Goal: Task Accomplishment & Management: Use online tool/utility

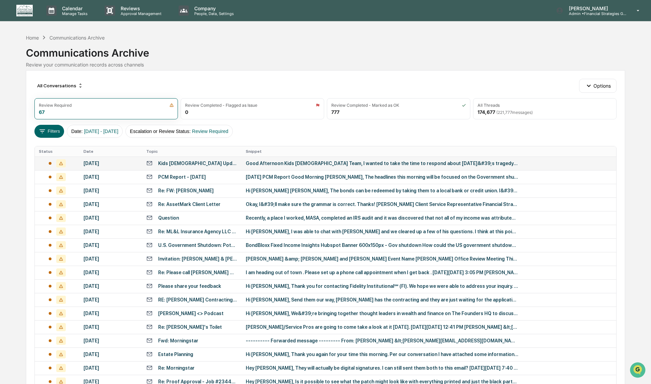
click at [292, 162] on div "Good Afternoon Kids [DEMOGRAPHIC_DATA] Team, I wanted to take the time to respo…" at bounding box center [382, 163] width 273 height 5
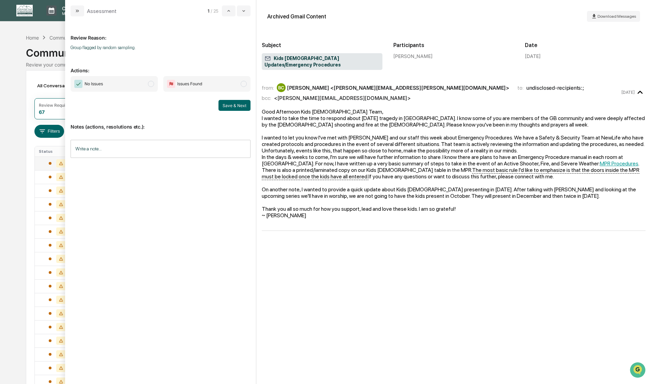
click at [151, 83] on span "modal" at bounding box center [151, 84] width 6 height 6
click at [224, 105] on button "Save & Next" at bounding box center [235, 105] width 32 height 11
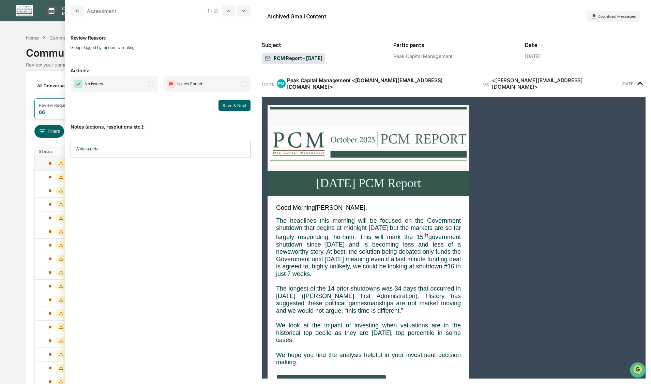
click at [151, 84] on span "modal" at bounding box center [151, 84] width 6 height 6
click at [224, 106] on button "Save & Next" at bounding box center [235, 105] width 32 height 11
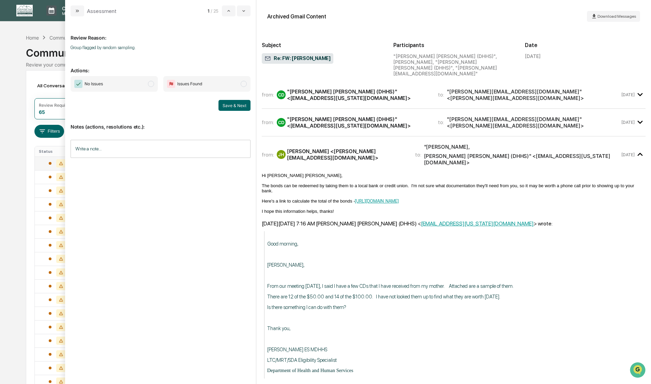
click at [150, 84] on span "modal" at bounding box center [151, 84] width 6 height 6
click at [234, 107] on button "Save & Next" at bounding box center [235, 105] width 32 height 11
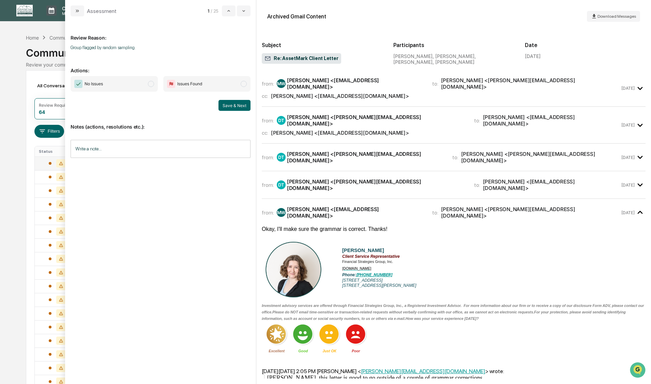
click at [151, 84] on span "modal" at bounding box center [151, 84] width 6 height 6
click at [221, 103] on button "Save & Next" at bounding box center [235, 105] width 32 height 11
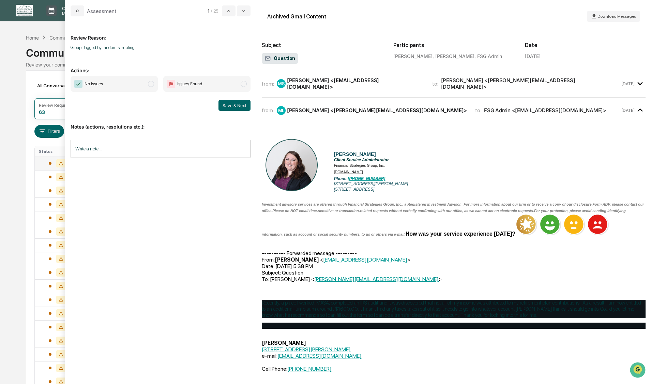
click at [151, 83] on span "modal" at bounding box center [151, 84] width 6 height 6
click at [225, 105] on button "Save & Next" at bounding box center [235, 105] width 32 height 11
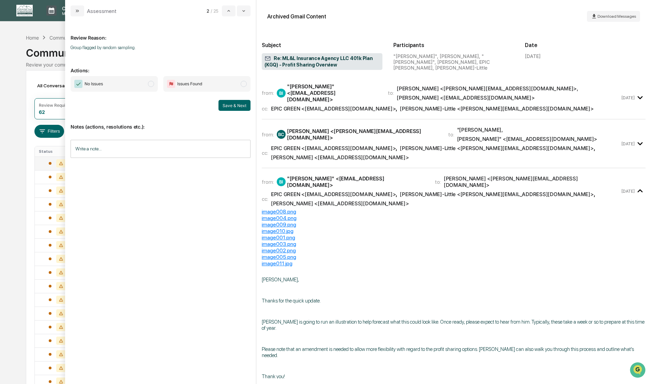
click at [149, 84] on span "modal" at bounding box center [151, 84] width 6 height 6
click at [230, 105] on button "Save & Next" at bounding box center [235, 105] width 32 height 11
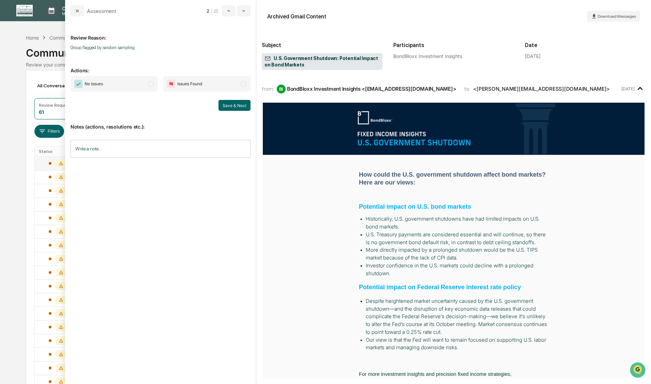
click at [149, 85] on span "modal" at bounding box center [151, 84] width 6 height 6
click at [229, 106] on button "Save & Next" at bounding box center [235, 105] width 32 height 11
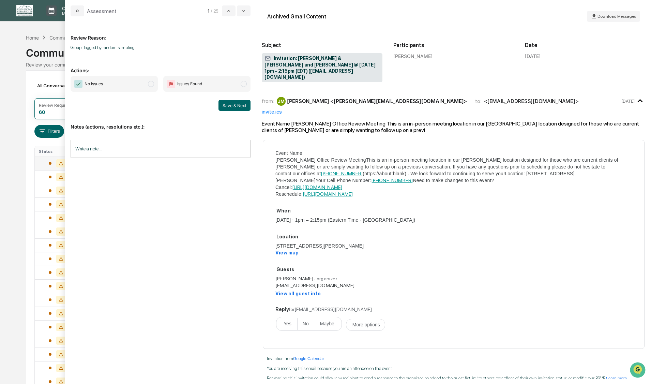
click at [151, 85] on span "modal" at bounding box center [151, 84] width 6 height 6
click at [232, 107] on button "Save & Next" at bounding box center [235, 105] width 32 height 11
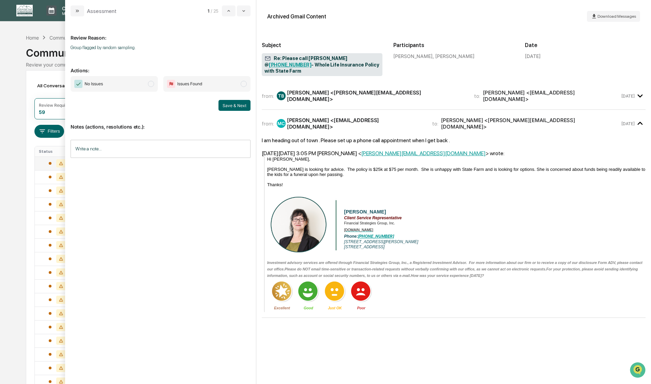
click at [153, 83] on span "modal" at bounding box center [151, 84] width 6 height 6
click at [229, 104] on button "Save & Next" at bounding box center [235, 105] width 32 height 11
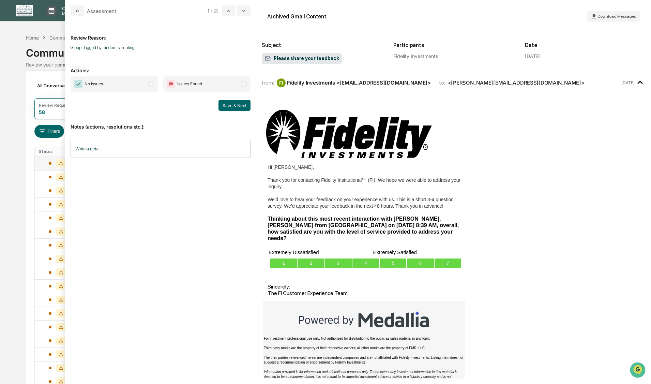
click at [151, 85] on span "modal" at bounding box center [151, 84] width 6 height 6
click at [230, 104] on button "Save & Next" at bounding box center [235, 105] width 32 height 11
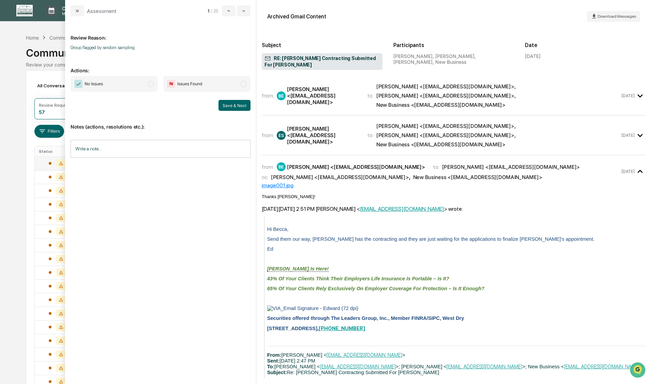
click at [152, 84] on span "modal" at bounding box center [151, 84] width 6 height 6
click at [235, 106] on button "Save & Next" at bounding box center [235, 105] width 32 height 11
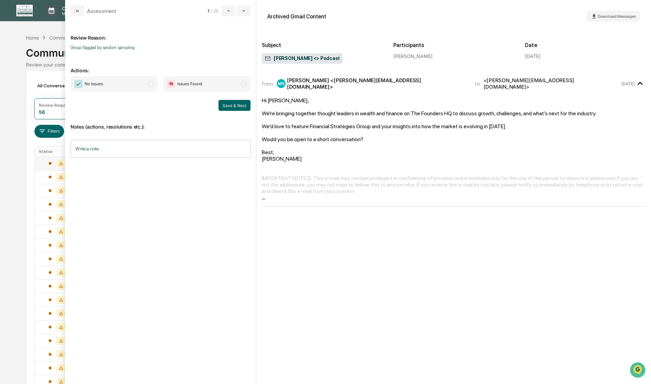
click at [151, 84] on span "modal" at bounding box center [151, 84] width 6 height 6
click at [236, 105] on button "Save & Next" at bounding box center [235, 105] width 32 height 11
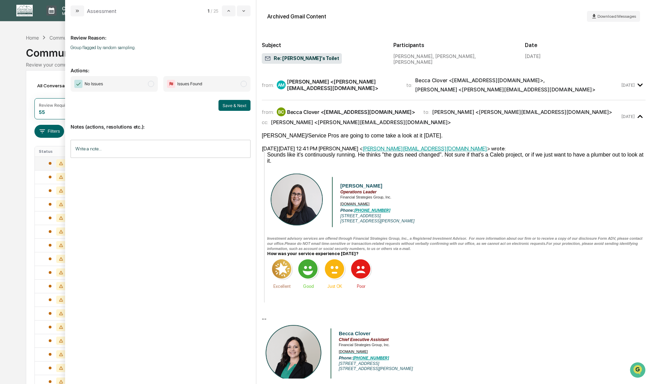
click at [151, 85] on span "modal" at bounding box center [151, 84] width 6 height 6
click at [231, 105] on button "Save & Next" at bounding box center [235, 105] width 32 height 11
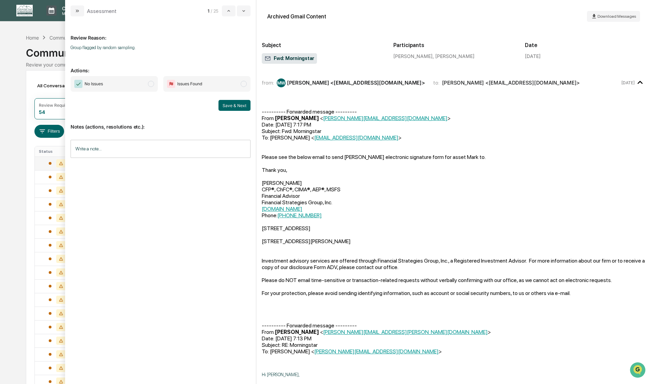
click at [150, 84] on span "modal" at bounding box center [151, 84] width 6 height 6
click at [234, 107] on button "Save & Next" at bounding box center [235, 105] width 32 height 11
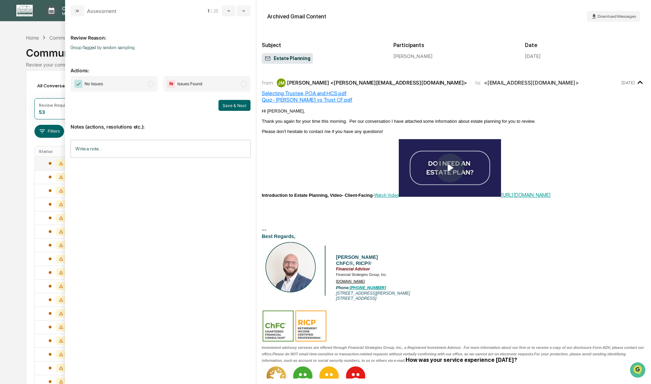
click at [154, 84] on span "No Issues" at bounding box center [114, 84] width 87 height 16
click at [232, 105] on button "Save & Next" at bounding box center [235, 105] width 32 height 11
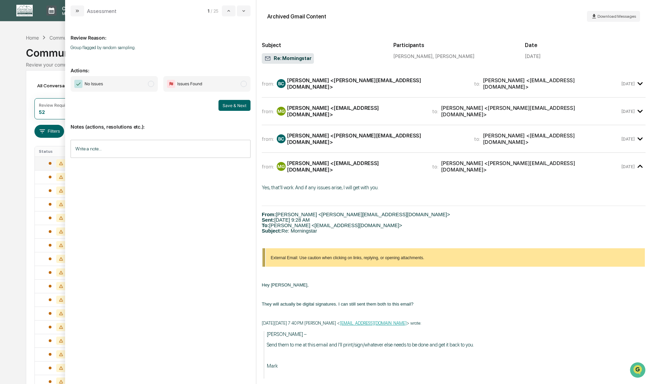
click at [150, 85] on span "modal" at bounding box center [151, 84] width 6 height 6
click at [231, 106] on button "Save & Next" at bounding box center [235, 105] width 32 height 11
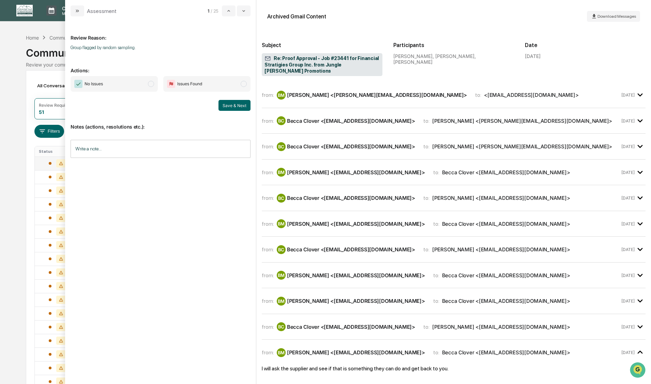
click at [152, 84] on span "modal" at bounding box center [151, 84] width 6 height 6
click at [226, 105] on button "Save & Next" at bounding box center [235, 105] width 32 height 11
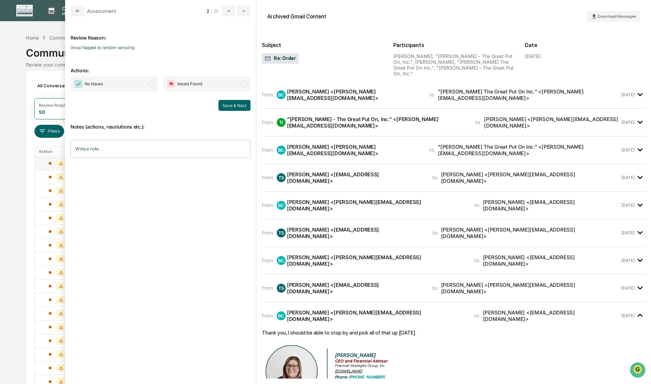
click at [152, 85] on span "modal" at bounding box center [151, 84] width 6 height 6
click at [224, 105] on button "Save & Next" at bounding box center [235, 105] width 32 height 11
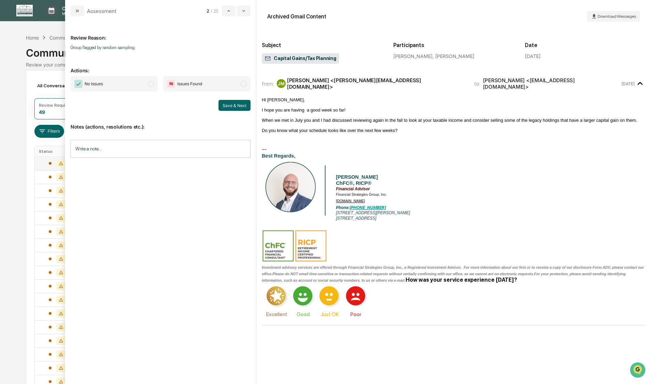
click at [150, 84] on span "modal" at bounding box center [151, 84] width 6 height 6
click at [234, 107] on button "Save & Next" at bounding box center [235, 105] width 32 height 11
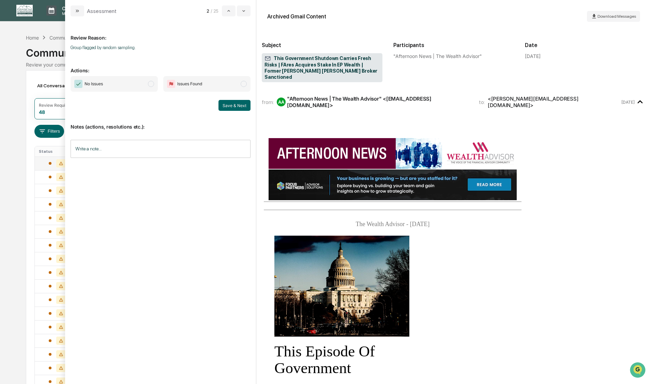
click at [151, 84] on span "modal" at bounding box center [151, 84] width 6 height 6
click at [238, 108] on button "Save & Next" at bounding box center [235, 105] width 32 height 11
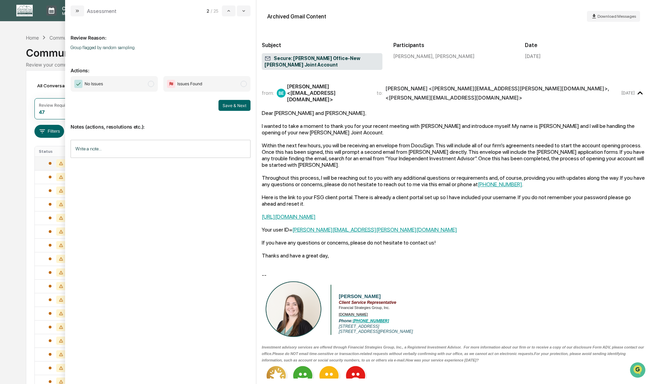
click at [150, 85] on span "modal" at bounding box center [151, 84] width 6 height 6
click at [231, 104] on button "Save & Next" at bounding box center [235, 105] width 32 height 11
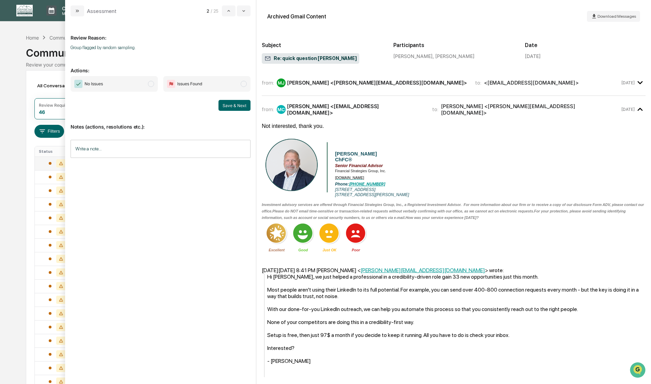
click at [151, 83] on span "modal" at bounding box center [151, 84] width 6 height 6
click at [230, 103] on button "Save & Next" at bounding box center [235, 105] width 32 height 11
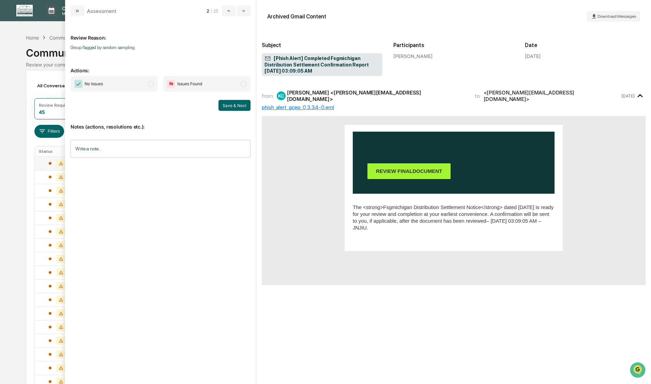
click at [151, 84] on span "modal" at bounding box center [151, 84] width 6 height 6
click at [233, 108] on button "Save & Next" at bounding box center [235, 105] width 32 height 11
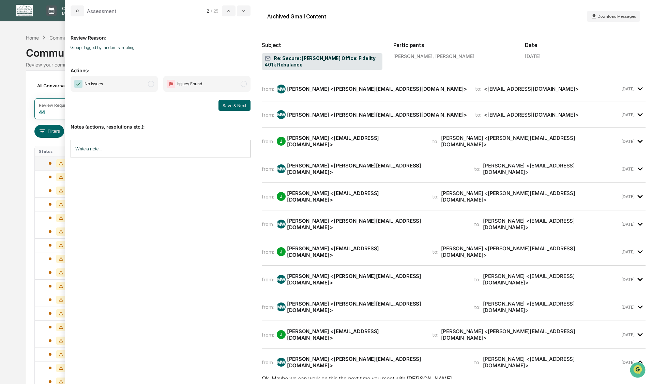
click at [151, 85] on span "modal" at bounding box center [151, 84] width 6 height 6
click at [231, 105] on button "Save & Next" at bounding box center [235, 105] width 32 height 11
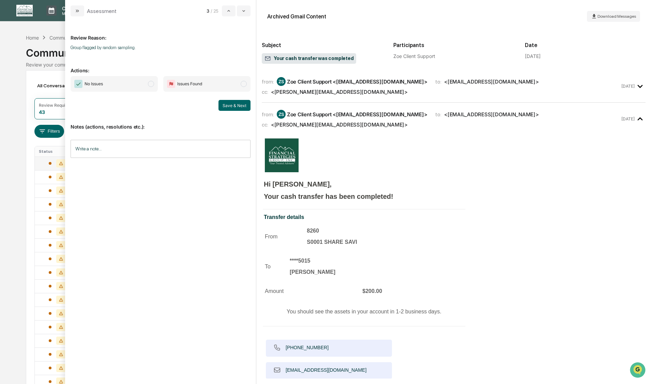
click at [150, 84] on span "modal" at bounding box center [151, 84] width 6 height 6
click at [236, 104] on button "Save & Next" at bounding box center [235, 105] width 32 height 11
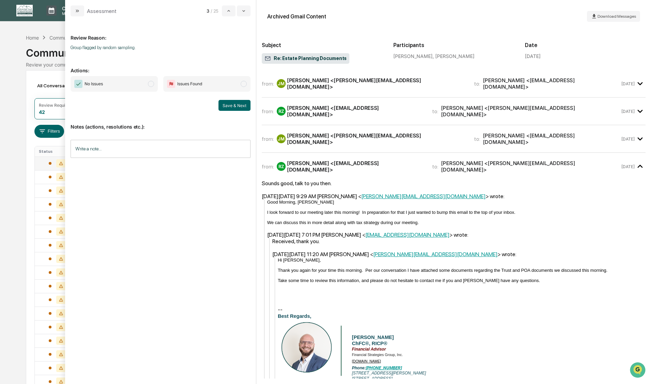
click at [151, 85] on span "modal" at bounding box center [151, 84] width 6 height 6
click at [234, 104] on button "Save & Next" at bounding box center [235, 105] width 32 height 11
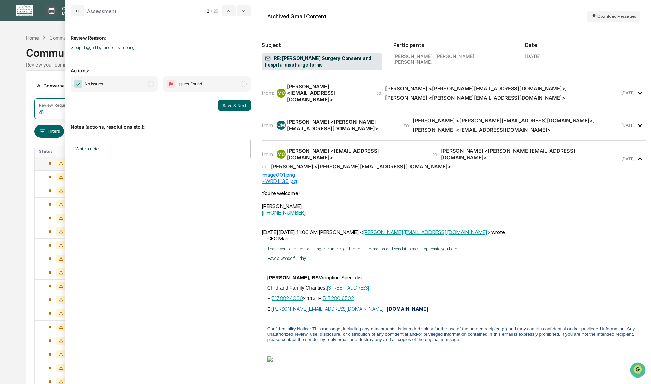
click at [152, 83] on span "modal" at bounding box center [151, 84] width 6 height 6
click at [227, 106] on button "Save & Next" at bounding box center [235, 105] width 32 height 11
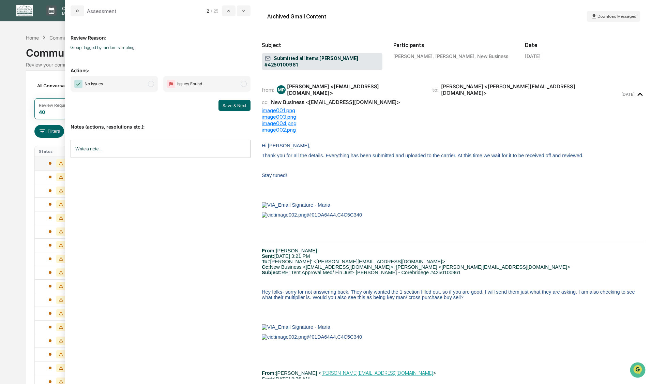
click at [152, 85] on span "modal" at bounding box center [151, 84] width 6 height 6
click at [237, 104] on button "Save & Next" at bounding box center [235, 105] width 32 height 11
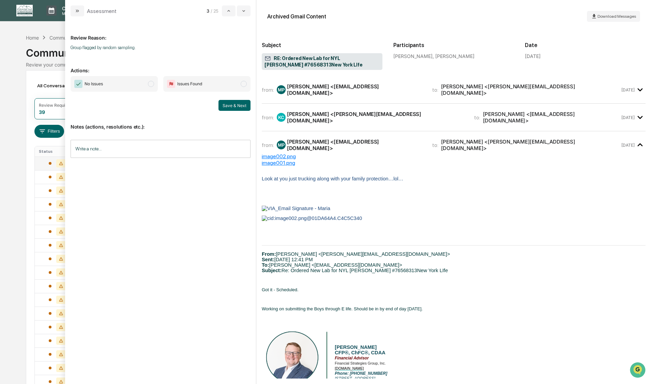
click at [152, 85] on span "modal" at bounding box center [151, 84] width 6 height 6
click at [227, 104] on button "Save & Next" at bounding box center [235, 105] width 32 height 11
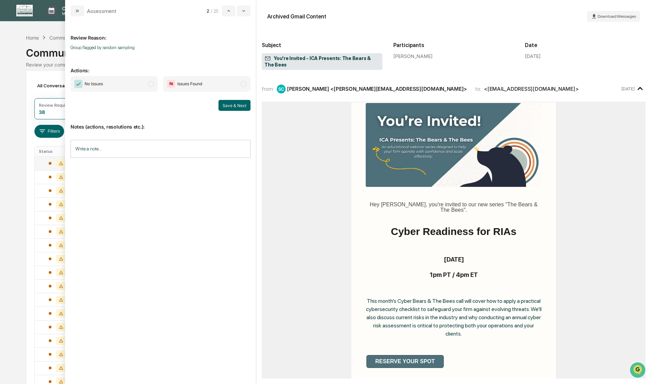
click at [150, 81] on span "modal" at bounding box center [151, 84] width 6 height 6
click at [222, 104] on button "Save & Next" at bounding box center [235, 105] width 32 height 11
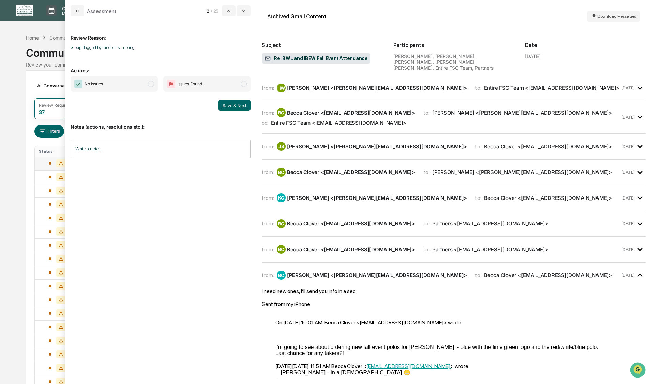
click at [150, 81] on span "modal" at bounding box center [151, 84] width 6 height 6
click at [234, 105] on button "Save & Next" at bounding box center [235, 105] width 32 height 11
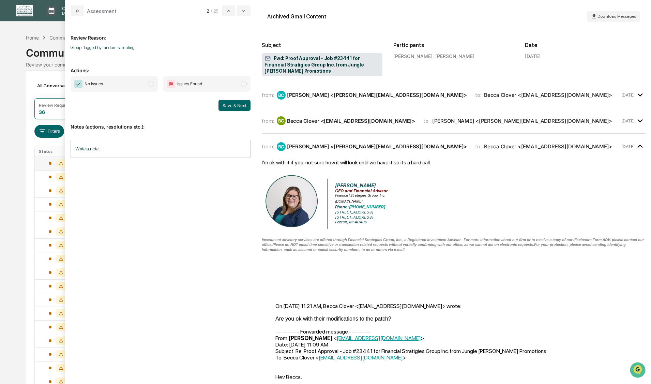
click at [151, 85] on span "modal" at bounding box center [151, 84] width 6 height 6
click at [236, 105] on button "Save & Next" at bounding box center [235, 105] width 32 height 11
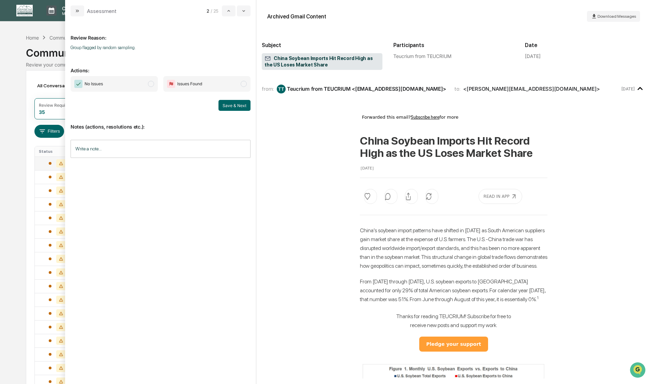
click at [149, 85] on span "modal" at bounding box center [151, 84] width 6 height 6
click at [230, 104] on button "Save & Next" at bounding box center [235, 105] width 32 height 11
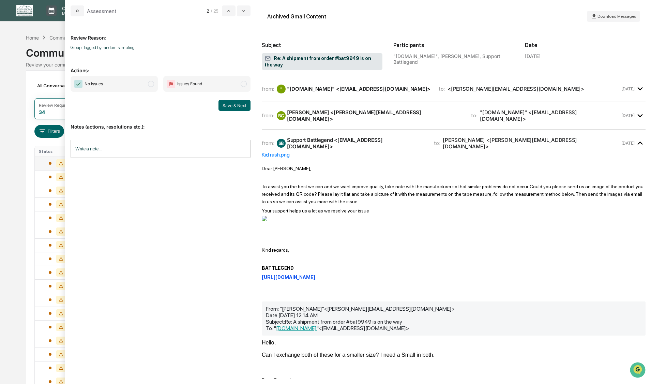
click at [151, 85] on span "modal" at bounding box center [151, 84] width 6 height 6
click at [226, 105] on button "Save & Next" at bounding box center [235, 105] width 32 height 11
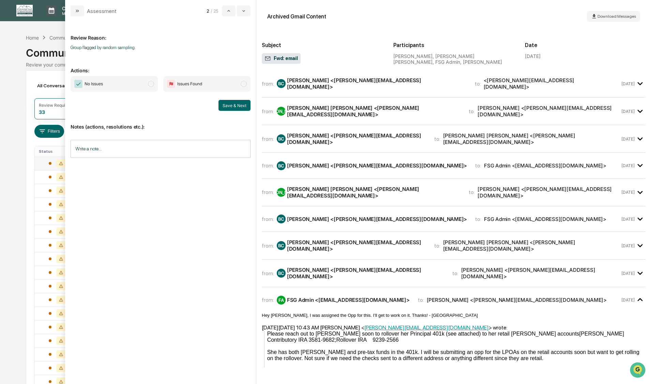
click at [152, 83] on span "modal" at bounding box center [151, 84] width 6 height 6
click at [228, 103] on button "Save & Next" at bounding box center [235, 105] width 32 height 11
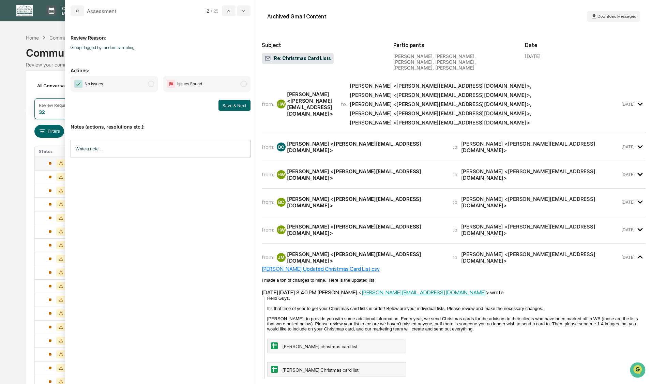
click at [151, 84] on span "modal" at bounding box center [151, 84] width 6 height 6
click at [236, 110] on button "Save & Next" at bounding box center [235, 105] width 32 height 11
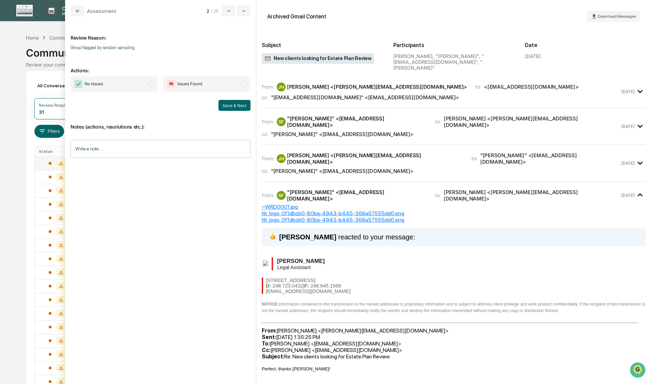
click at [151, 84] on span "modal" at bounding box center [151, 84] width 6 height 6
click at [229, 105] on button "Save & Next" at bounding box center [235, 105] width 32 height 11
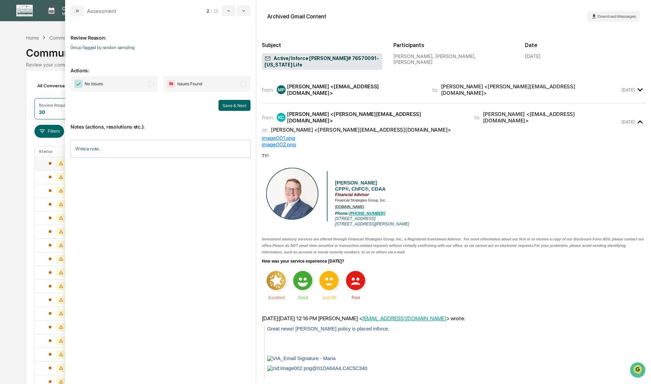
click at [151, 86] on span "modal" at bounding box center [151, 84] width 6 height 6
click at [233, 106] on button "Save & Next" at bounding box center [235, 105] width 32 height 11
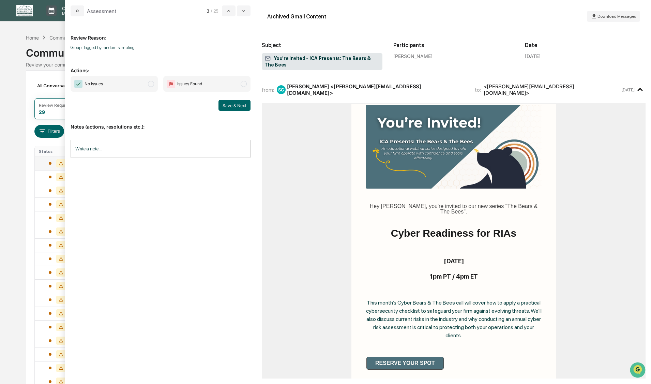
click at [151, 84] on span "modal" at bounding box center [151, 84] width 6 height 6
click at [238, 105] on button "Save & Next" at bounding box center [235, 105] width 32 height 11
click at [152, 84] on span "modal" at bounding box center [151, 84] width 6 height 6
click at [232, 106] on button "Save & Next" at bounding box center [235, 105] width 32 height 11
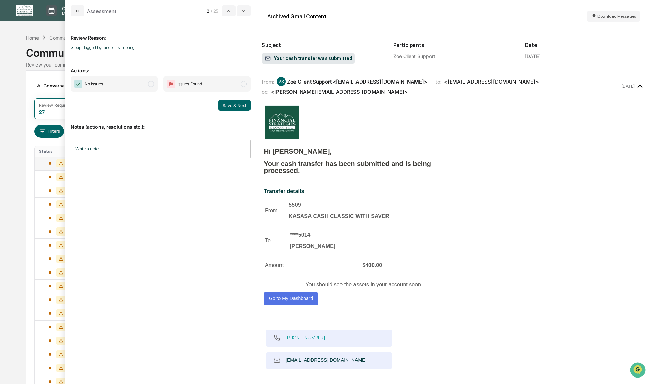
click at [152, 84] on span "modal" at bounding box center [151, 84] width 6 height 6
click at [225, 107] on button "Save & Next" at bounding box center [235, 105] width 32 height 11
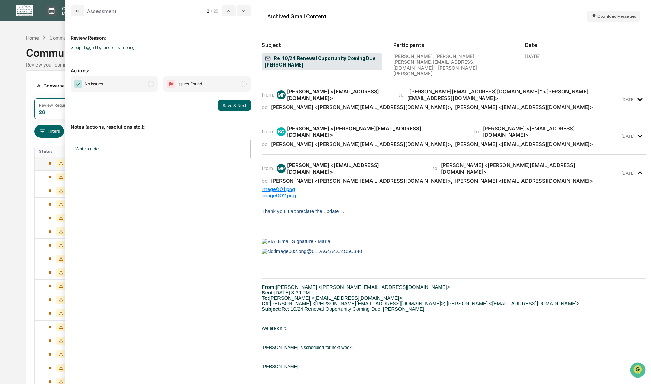
click at [153, 84] on span "modal" at bounding box center [151, 84] width 6 height 6
click at [237, 106] on button "Save & Next" at bounding box center [235, 105] width 32 height 11
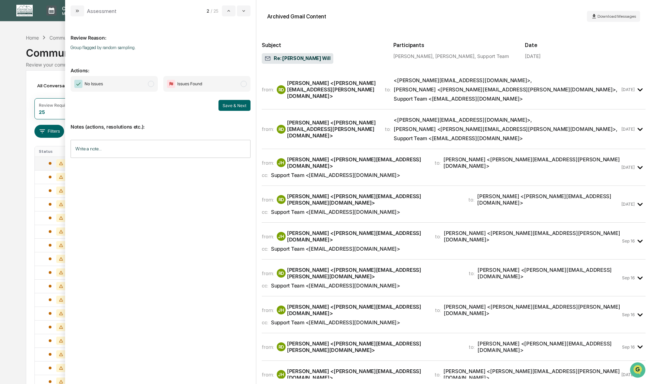
click at [149, 85] on span "modal" at bounding box center [151, 84] width 6 height 6
click at [229, 107] on button "Save & Next" at bounding box center [235, 105] width 32 height 11
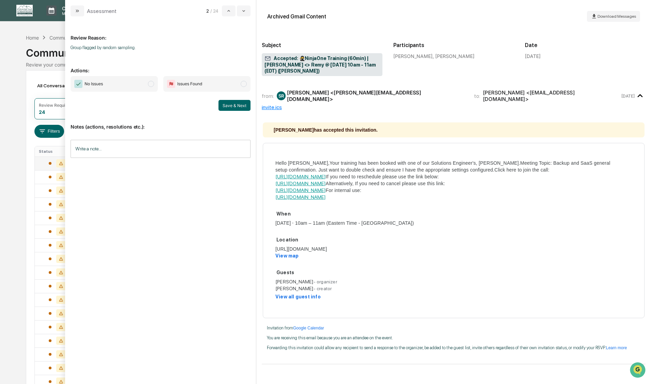
click at [150, 84] on span "modal" at bounding box center [151, 84] width 6 height 6
click at [233, 107] on button "Save & Next" at bounding box center [235, 105] width 32 height 11
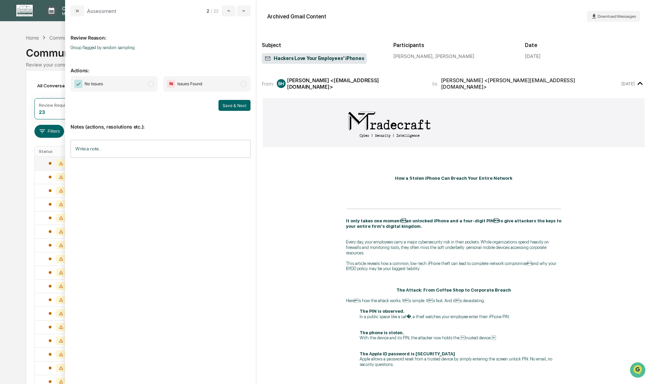
click at [151, 84] on span "modal" at bounding box center [151, 84] width 6 height 6
click at [231, 106] on button "Save & Next" at bounding box center [235, 105] width 32 height 11
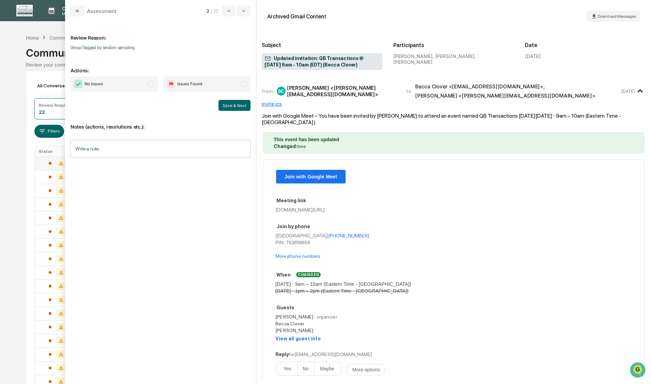
click at [151, 83] on span "modal" at bounding box center [151, 84] width 6 height 6
click at [242, 105] on button "Save & Next" at bounding box center [235, 105] width 32 height 11
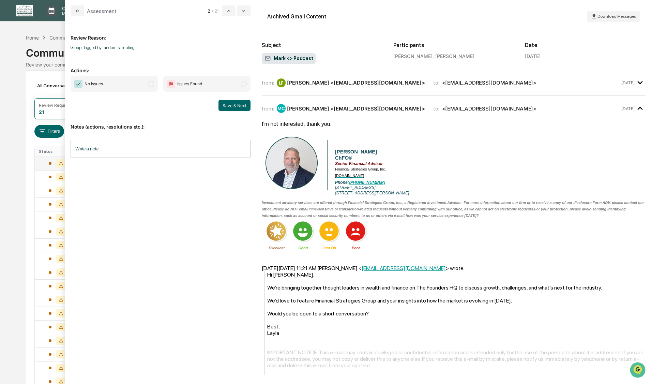
click at [151, 84] on span "modal" at bounding box center [151, 84] width 6 height 6
click at [241, 108] on button "Save & Next" at bounding box center [235, 105] width 32 height 11
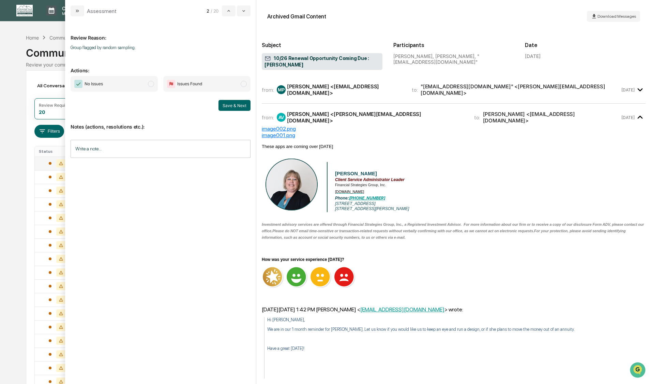
click at [151, 85] on span "modal" at bounding box center [151, 84] width 6 height 6
click at [242, 108] on button "Save & Next" at bounding box center [235, 105] width 32 height 11
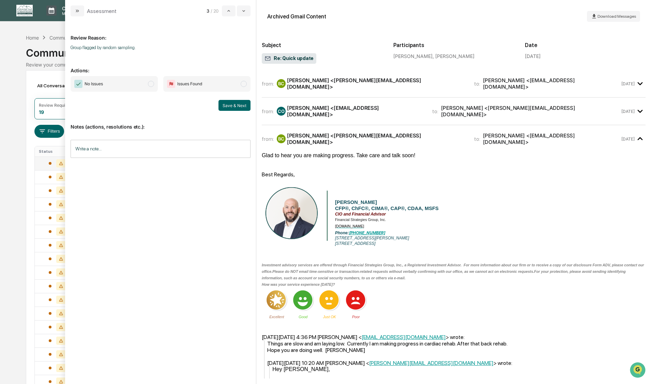
click at [151, 84] on span "modal" at bounding box center [151, 84] width 6 height 6
click at [228, 106] on button "Save & Next" at bounding box center [235, 105] width 32 height 11
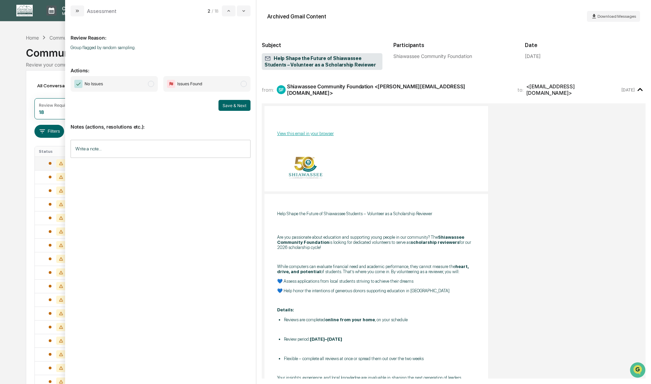
click at [150, 84] on span "modal" at bounding box center [151, 84] width 6 height 6
click at [228, 105] on button "Save & Next" at bounding box center [235, 105] width 32 height 11
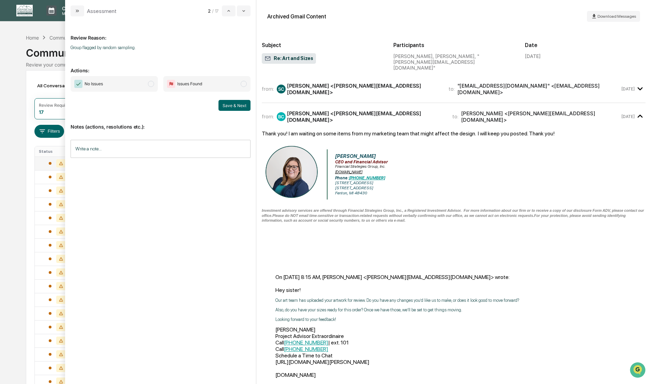
click at [152, 85] on span "modal" at bounding box center [151, 84] width 6 height 6
click at [238, 107] on button "Save & Next" at bounding box center [235, 105] width 32 height 11
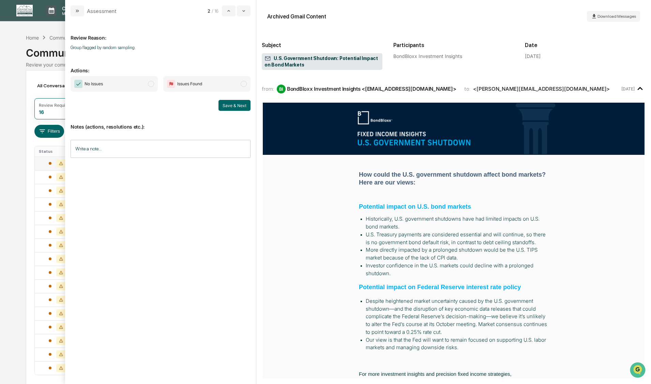
click at [151, 85] on span "modal" at bounding box center [151, 84] width 6 height 6
click at [233, 107] on button "Save & Next" at bounding box center [235, 105] width 32 height 11
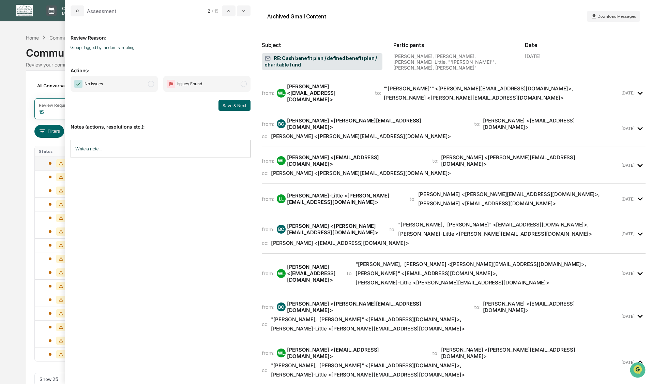
click at [151, 81] on span "modal" at bounding box center [151, 84] width 6 height 6
click at [226, 106] on button "Save & Next" at bounding box center [235, 105] width 32 height 11
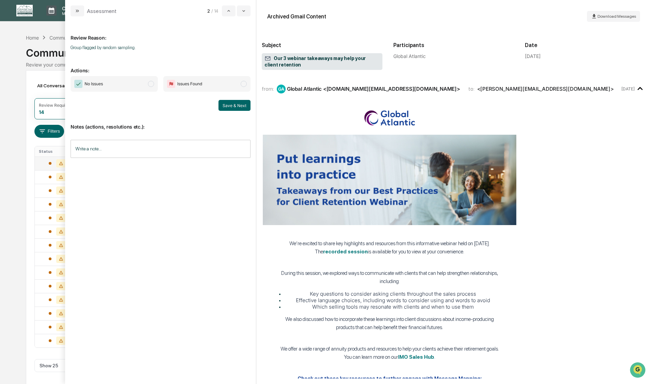
click at [151, 84] on span "modal" at bounding box center [151, 84] width 6 height 6
click at [231, 106] on button "Save & Next" at bounding box center [235, 105] width 32 height 11
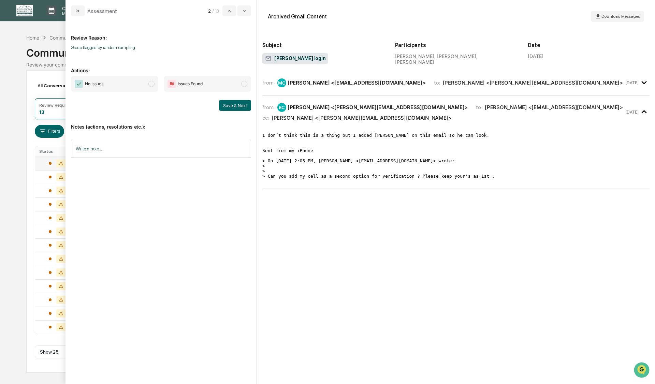
click at [152, 83] on span "modal" at bounding box center [151, 84] width 6 height 6
click at [232, 105] on button "Save & Next" at bounding box center [235, 105] width 32 height 11
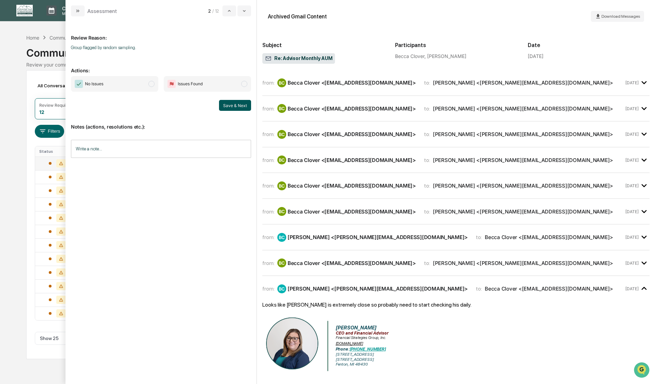
click at [151, 84] on span "modal" at bounding box center [151, 84] width 6 height 6
click at [234, 106] on button "Save & Next" at bounding box center [235, 105] width 32 height 11
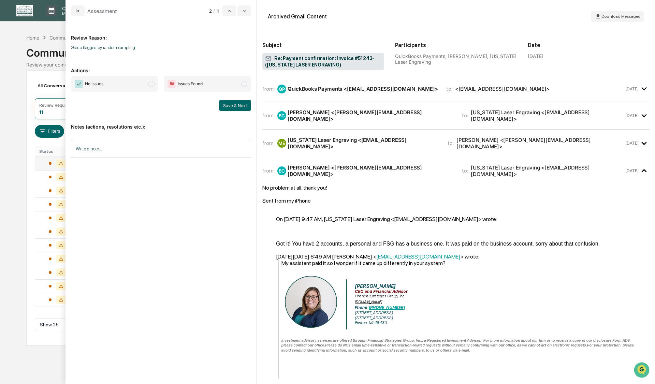
click at [151, 84] on span "modal" at bounding box center [151, 84] width 6 height 6
click at [226, 107] on button "Save & Next" at bounding box center [235, 105] width 32 height 11
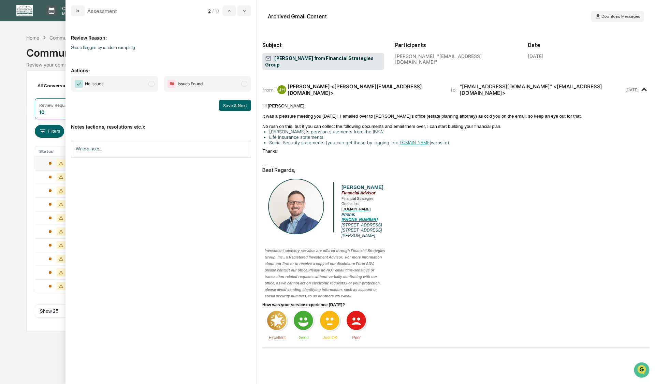
click at [150, 84] on span "modal" at bounding box center [151, 84] width 6 height 6
click at [230, 105] on button "Save & Next" at bounding box center [235, 105] width 32 height 11
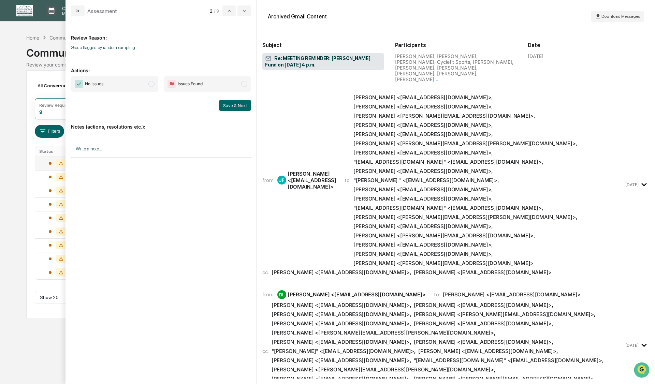
click at [152, 84] on span "modal" at bounding box center [151, 84] width 6 height 6
click at [239, 106] on button "Save & Next" at bounding box center [235, 105] width 32 height 11
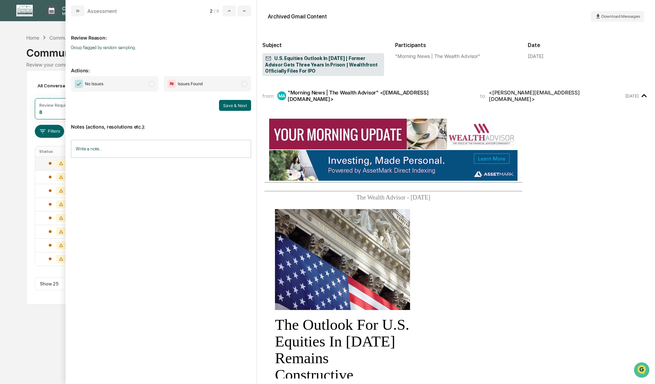
click at [151, 84] on span "modal" at bounding box center [151, 84] width 6 height 6
click at [232, 107] on button "Save & Next" at bounding box center [235, 105] width 32 height 11
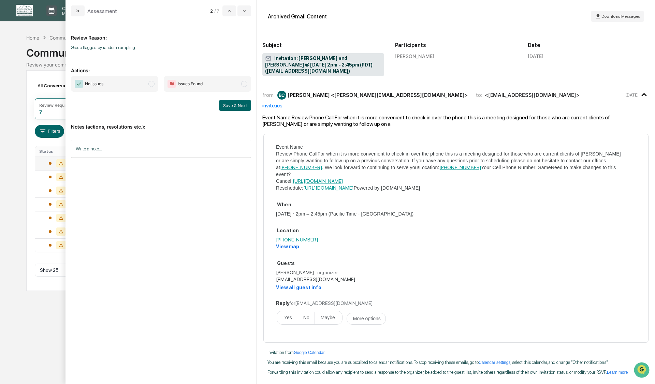
click at [153, 85] on span "modal" at bounding box center [151, 84] width 6 height 6
click at [231, 108] on button "Save & Next" at bounding box center [235, 105] width 32 height 11
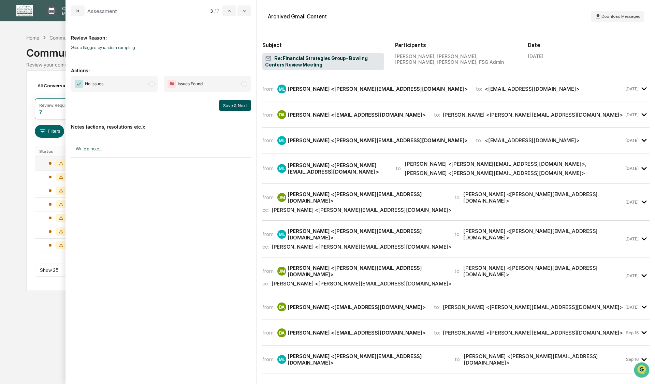
click at [153, 84] on span "modal" at bounding box center [151, 84] width 6 height 6
click at [231, 106] on button "Save & Next" at bounding box center [235, 105] width 32 height 11
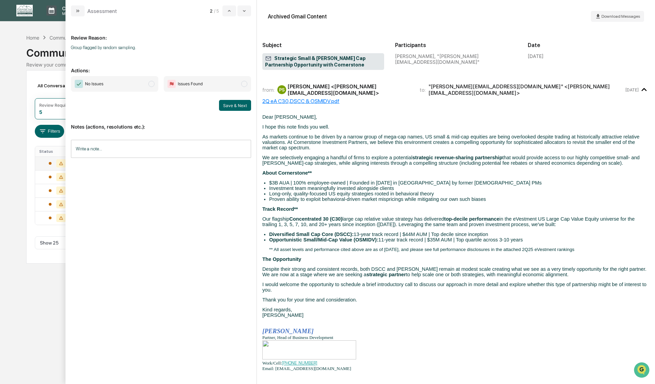
click at [151, 84] on span "modal" at bounding box center [151, 84] width 6 height 6
click at [228, 105] on button "Save & Next" at bounding box center [235, 105] width 32 height 11
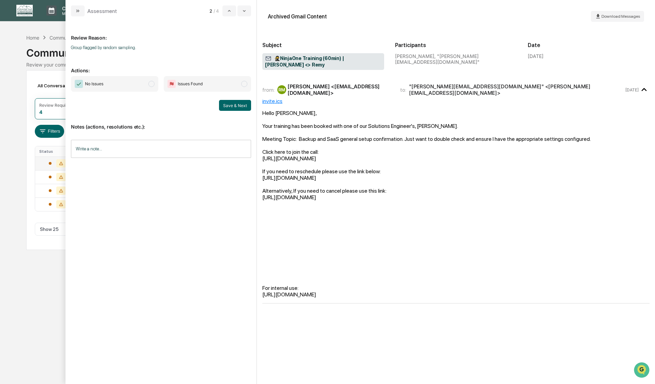
click at [150, 82] on span "modal" at bounding box center [151, 84] width 6 height 6
click at [228, 104] on button "Save & Next" at bounding box center [235, 105] width 32 height 11
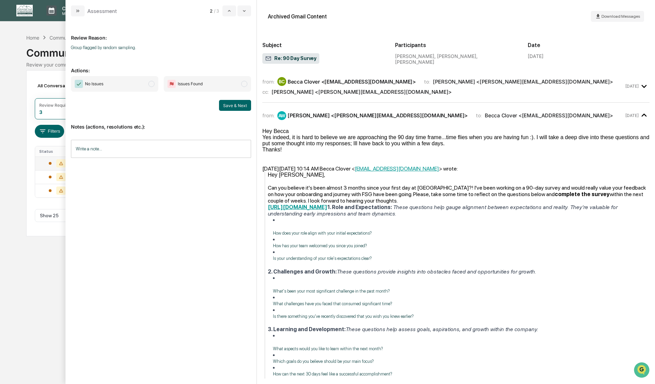
click at [151, 82] on span "modal" at bounding box center [151, 84] width 6 height 6
click at [240, 105] on button "Save & Next" at bounding box center [235, 105] width 32 height 11
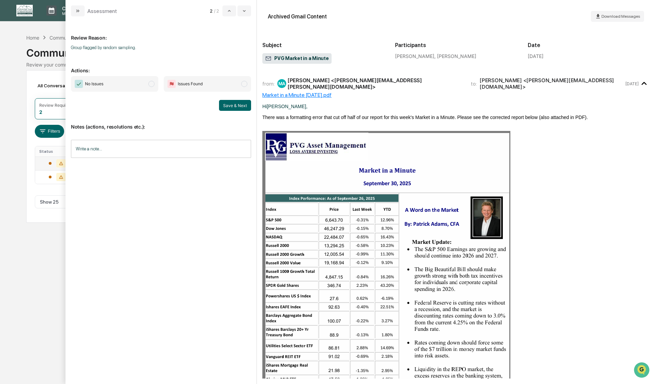
click at [150, 86] on span "modal" at bounding box center [151, 84] width 6 height 6
click at [229, 107] on button "Save & Next" at bounding box center [235, 105] width 32 height 11
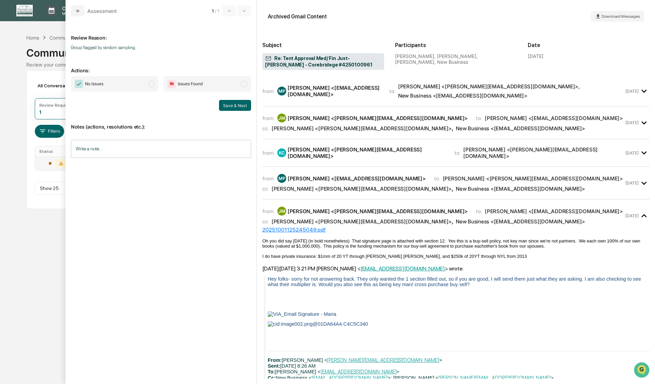
click at [152, 84] on span "modal" at bounding box center [151, 84] width 6 height 6
drag, startPoint x: 231, startPoint y: 107, endPoint x: 221, endPoint y: 114, distance: 11.7
click at [231, 107] on button "Save & Next" at bounding box center [235, 105] width 32 height 11
